Goal: Task Accomplishment & Management: Manage account settings

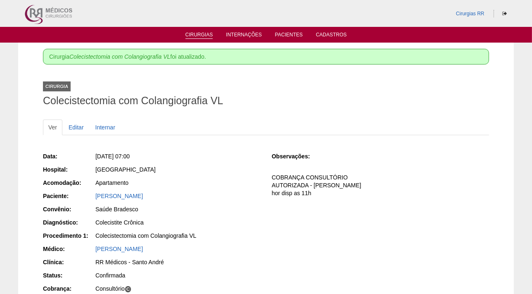
click at [201, 33] on link "Cirurgias" at bounding box center [199, 35] width 28 height 7
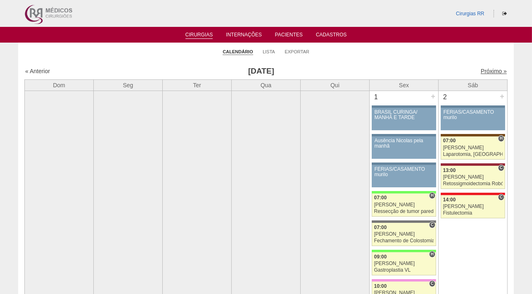
click at [481, 70] on link "Próximo »" at bounding box center [494, 71] width 26 height 7
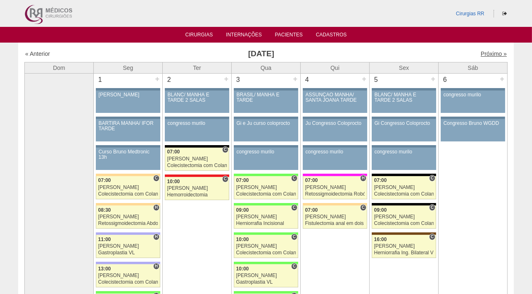
click at [486, 56] on link "Próximo »" at bounding box center [494, 53] width 26 height 7
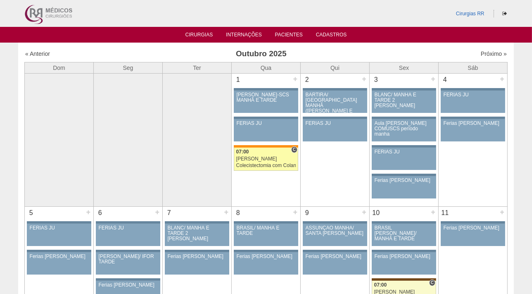
click at [256, 149] on div "07:00" at bounding box center [266, 151] width 60 height 5
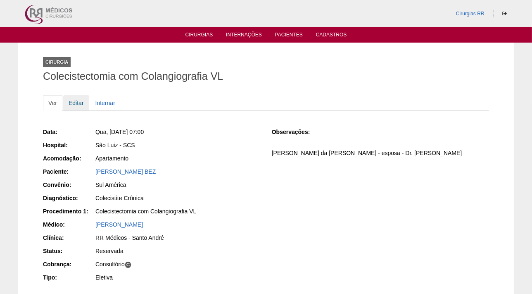
click at [73, 101] on link "Editar" at bounding box center [76, 103] width 26 height 16
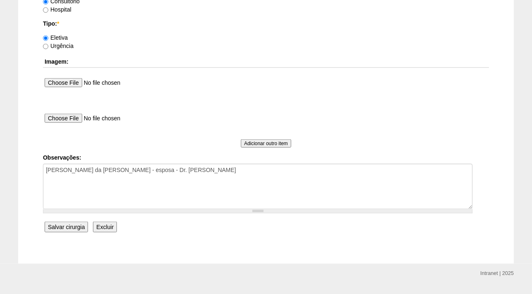
scroll to position [769, 0]
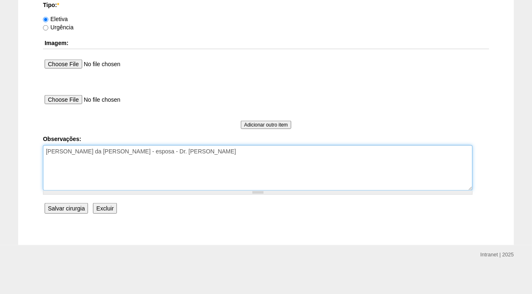
click at [175, 149] on textarea "[PERSON_NAME] da [PERSON_NAME] - esposa - Dr. [PERSON_NAME]" at bounding box center [257, 167] width 429 height 45
type textarea "Irma da Isabella - esposa - Dr. Pablo CIRURGIA CONJUNTA"
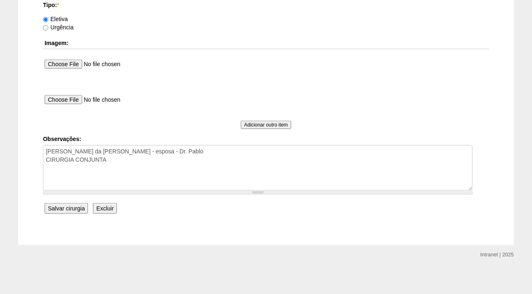
click at [64, 207] on input "Salvar cirurgia" at bounding box center [66, 208] width 43 height 11
